Goal: Book appointment/travel/reservation

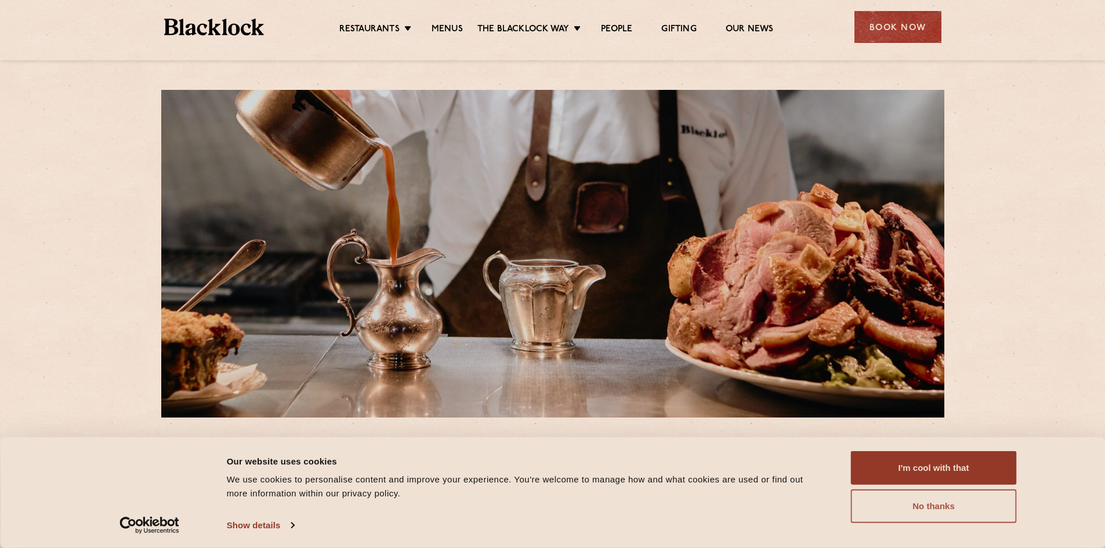
click at [916, 503] on button "No thanks" at bounding box center [934, 506] width 166 height 34
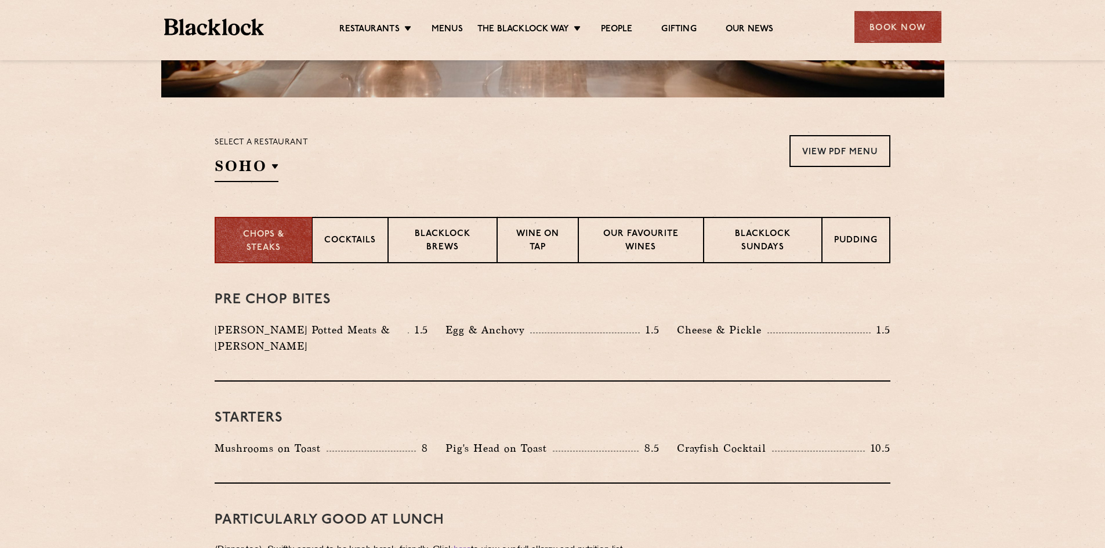
scroll to position [348, 0]
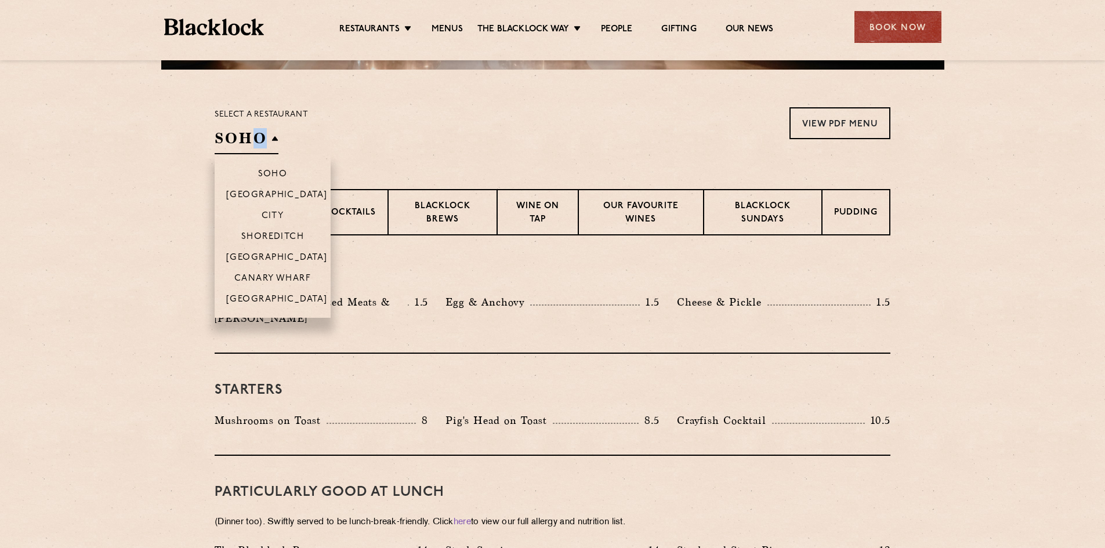
click at [259, 137] on h2 "SOHO" at bounding box center [247, 141] width 64 height 26
click at [281, 218] on p "City" at bounding box center [273, 217] width 23 height 12
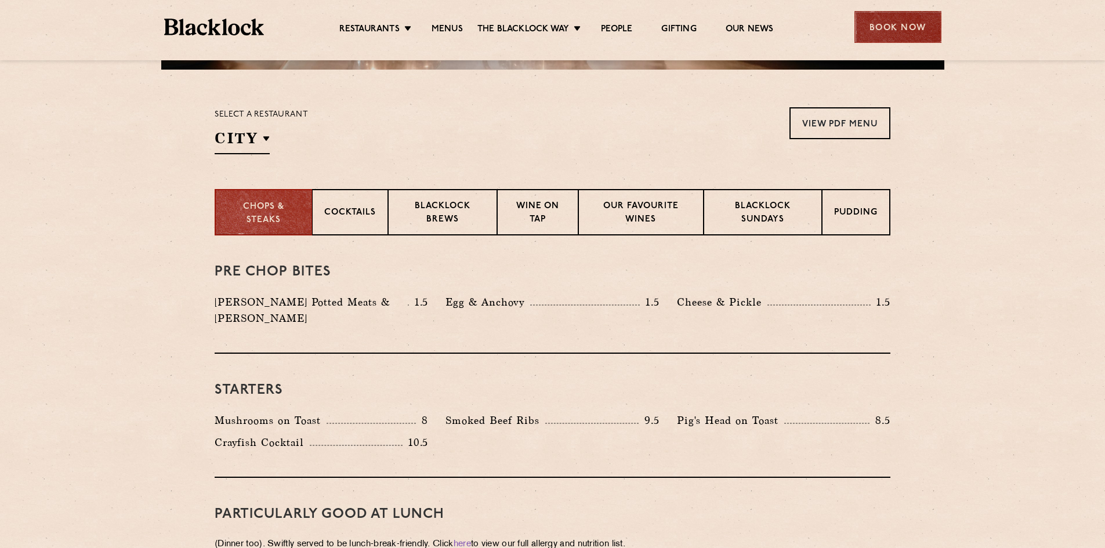
click at [905, 27] on div "Book Now" at bounding box center [897, 27] width 87 height 32
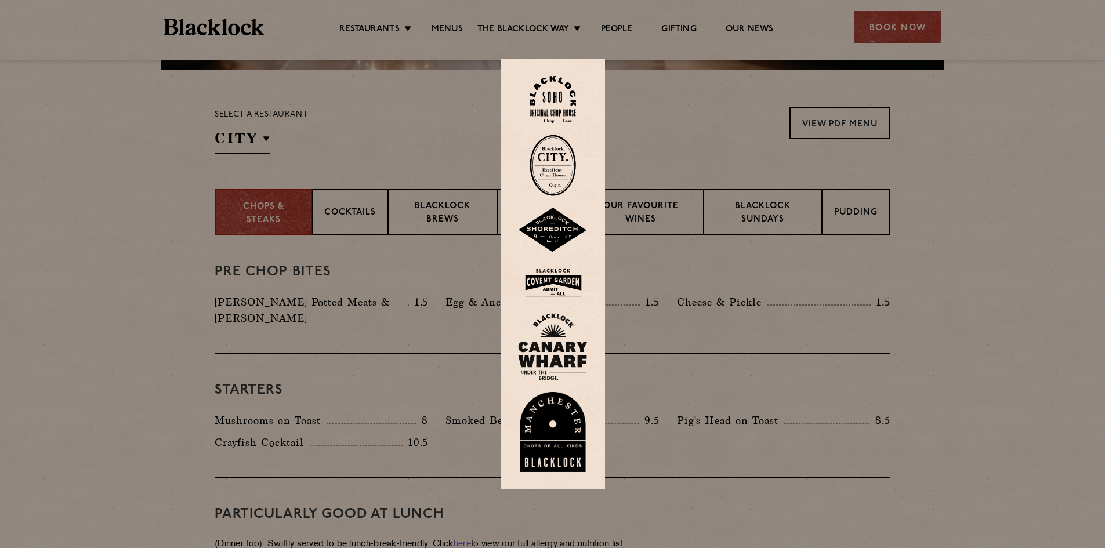
click at [568, 224] on img at bounding box center [553, 230] width 70 height 45
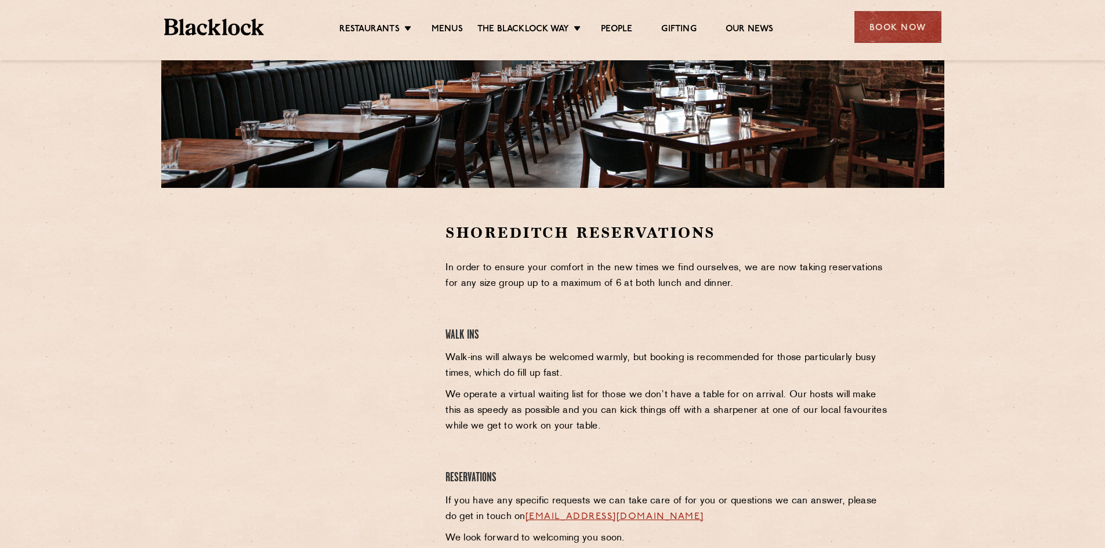
scroll to position [232, 0]
